Goal: Navigation & Orientation: Understand site structure

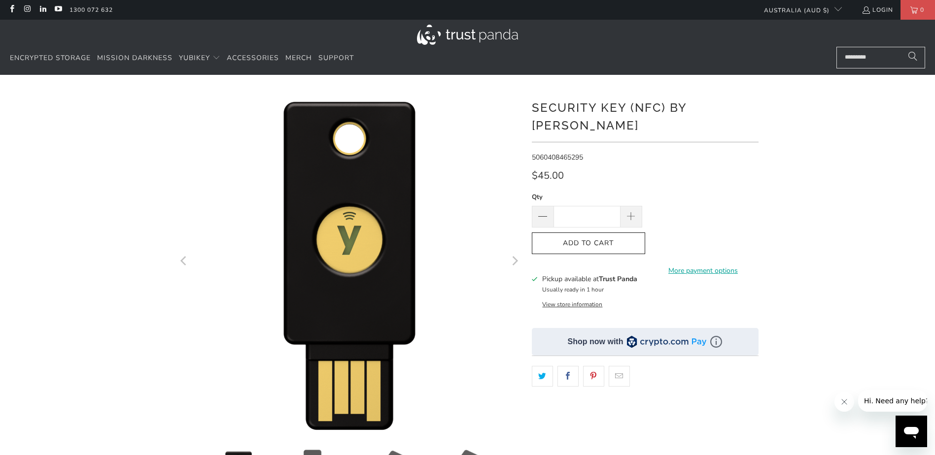
drag, startPoint x: 858, startPoint y: 204, endPoint x: 846, endPoint y: 206, distance: 11.9
click at [858, 204] on div "*" at bounding box center [467, 338] width 935 height 497
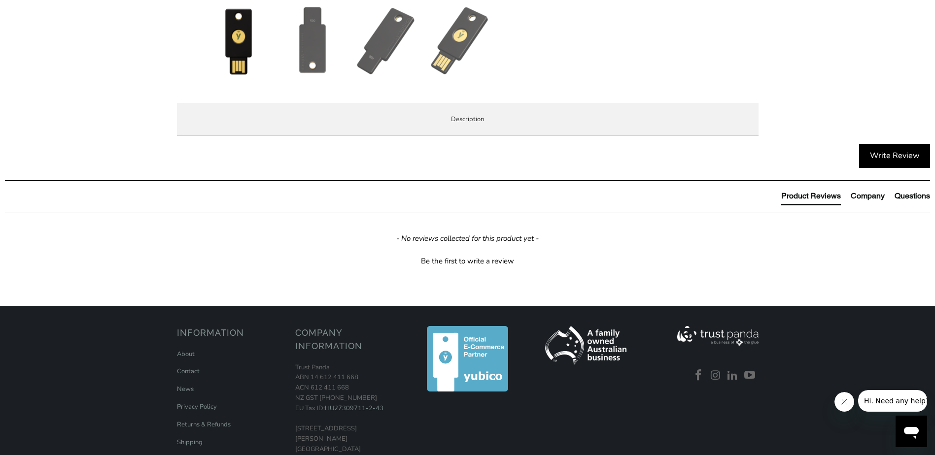
scroll to position [936, 0]
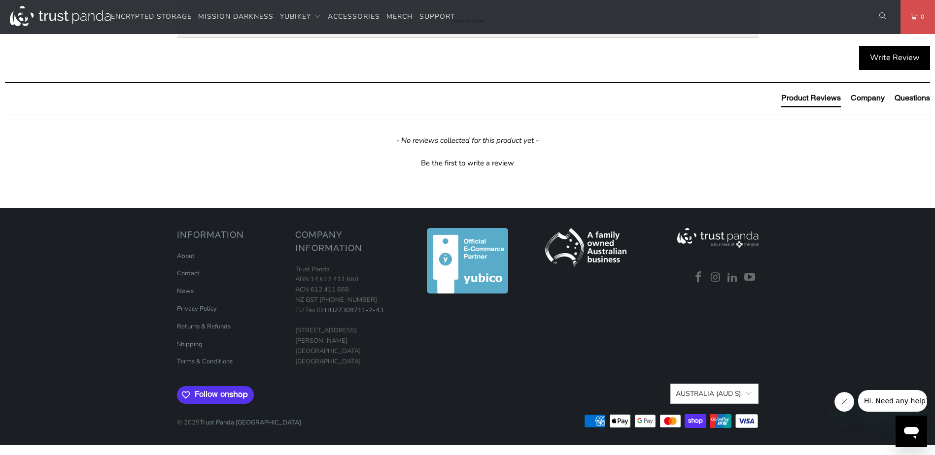
drag, startPoint x: 848, startPoint y: 396, endPoint x: 842, endPoint y: 392, distance: 6.4
click at [848, 395] on button "Close message from company" at bounding box center [844, 402] width 20 height 20
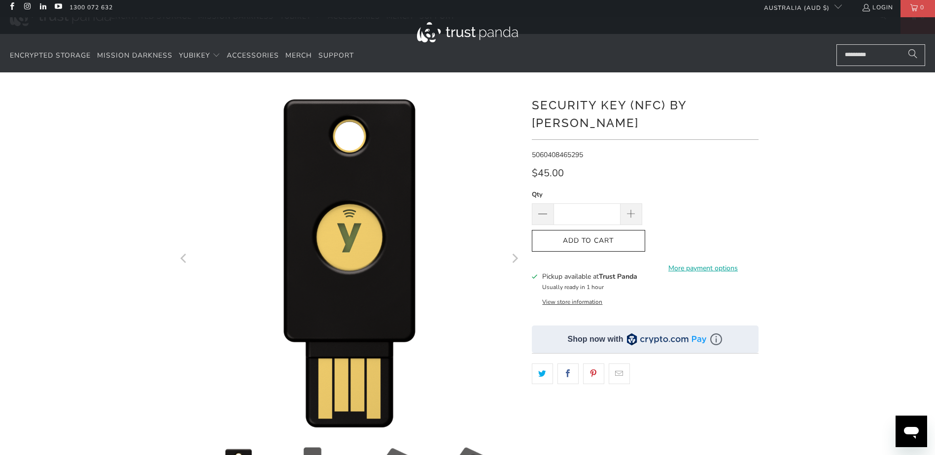
scroll to position [0, 0]
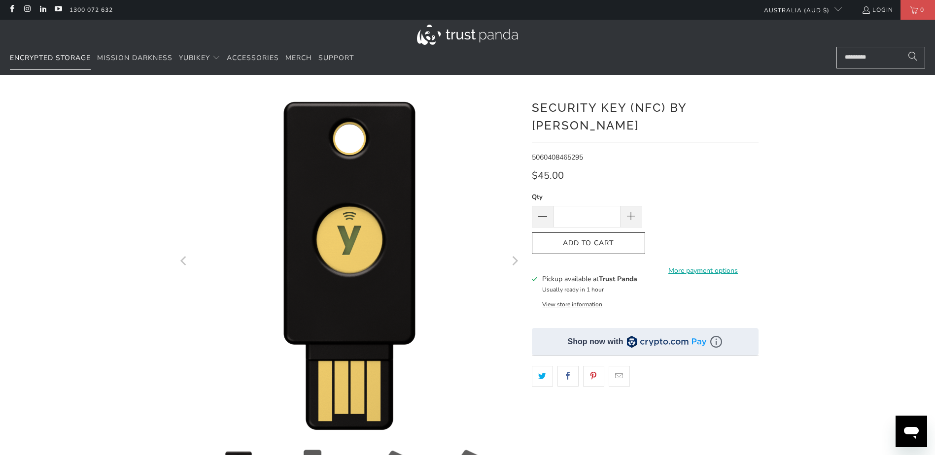
click at [61, 56] on span "Encrypted Storage" at bounding box center [50, 57] width 81 height 9
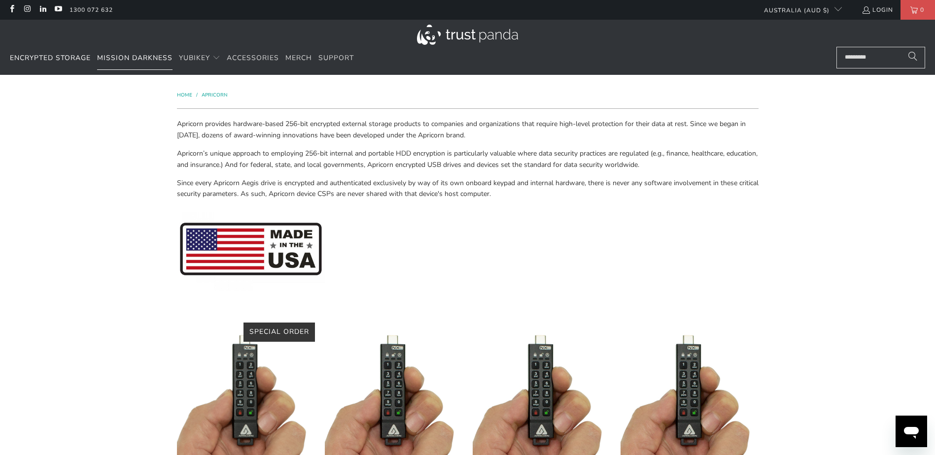
click at [134, 56] on span "Mission Darkness" at bounding box center [134, 57] width 75 height 9
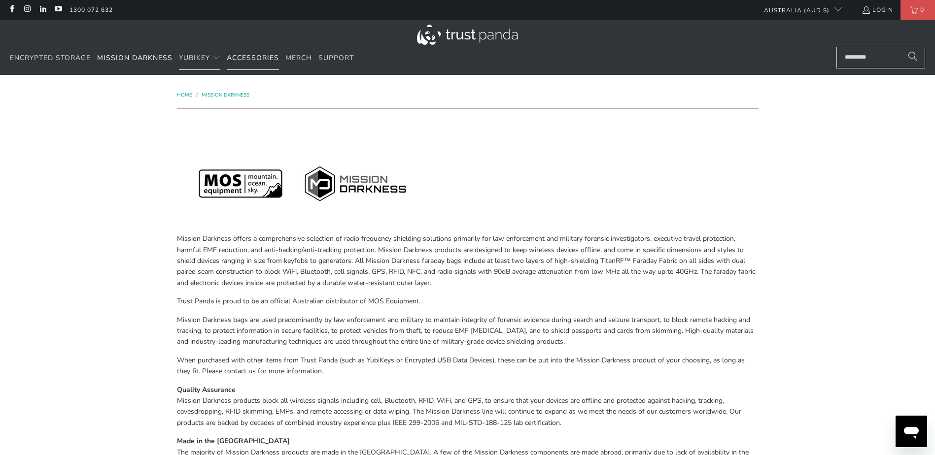
click at [263, 58] on span "Accessories" at bounding box center [253, 57] width 52 height 9
